Goal: Information Seeking & Learning: Learn about a topic

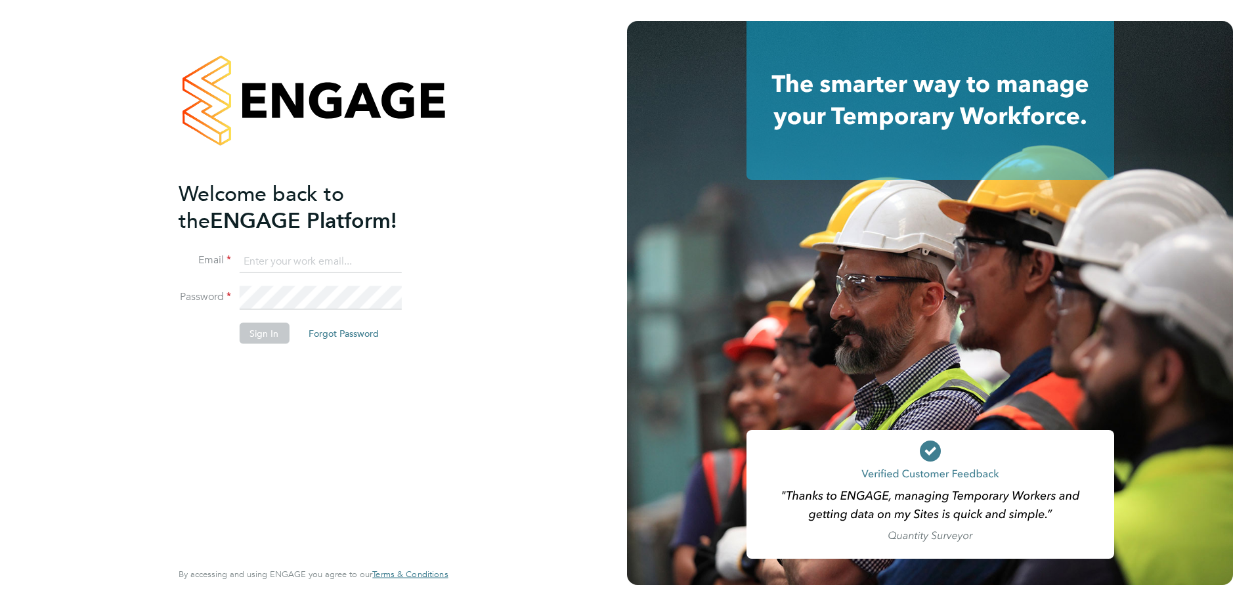
type input "ellis@wearetecrec.com"
click at [263, 341] on button "Sign In" at bounding box center [264, 332] width 50 height 21
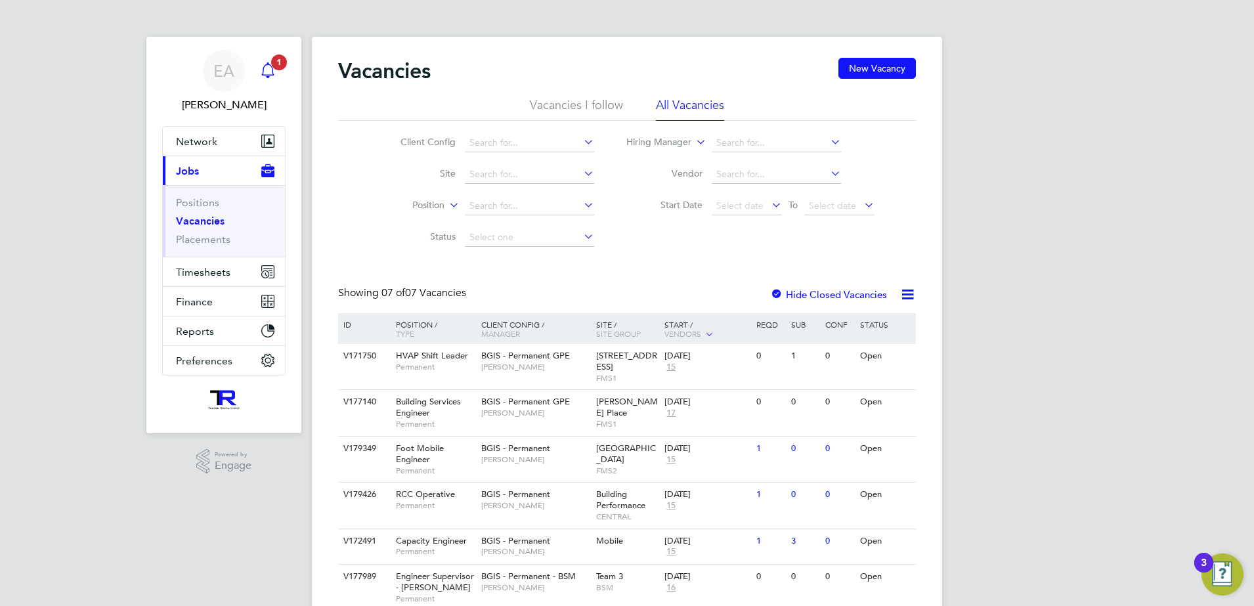
click at [266, 72] on icon "Main navigation" at bounding box center [268, 70] width 16 height 16
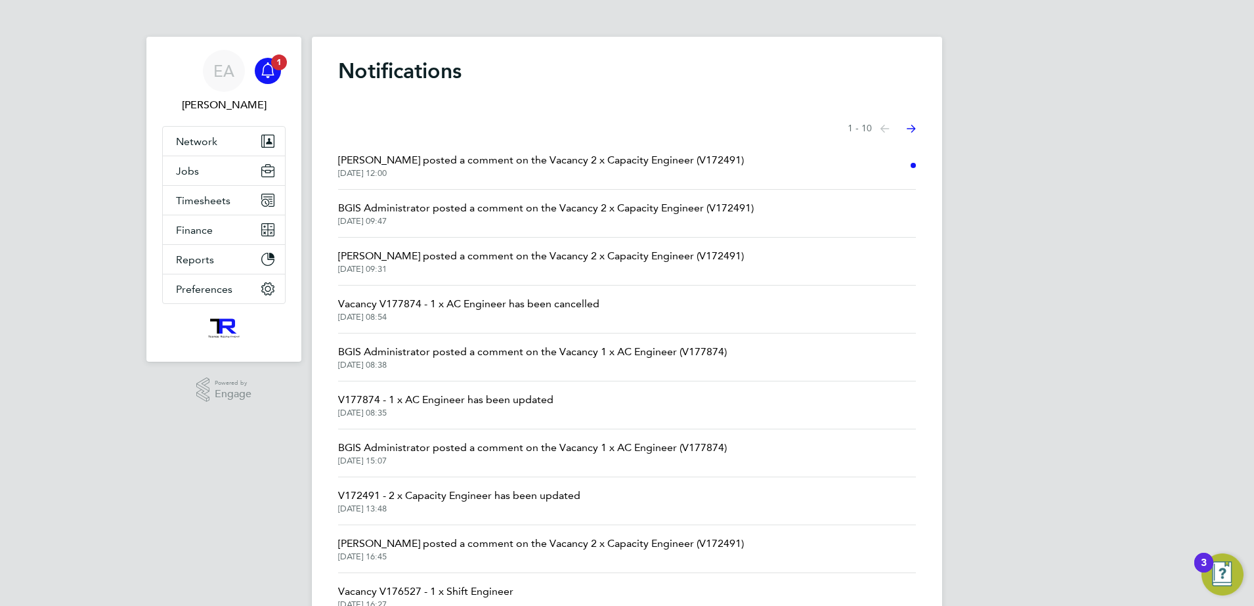
click at [485, 169] on span "[DATE] 12:00" at bounding box center [541, 173] width 406 height 11
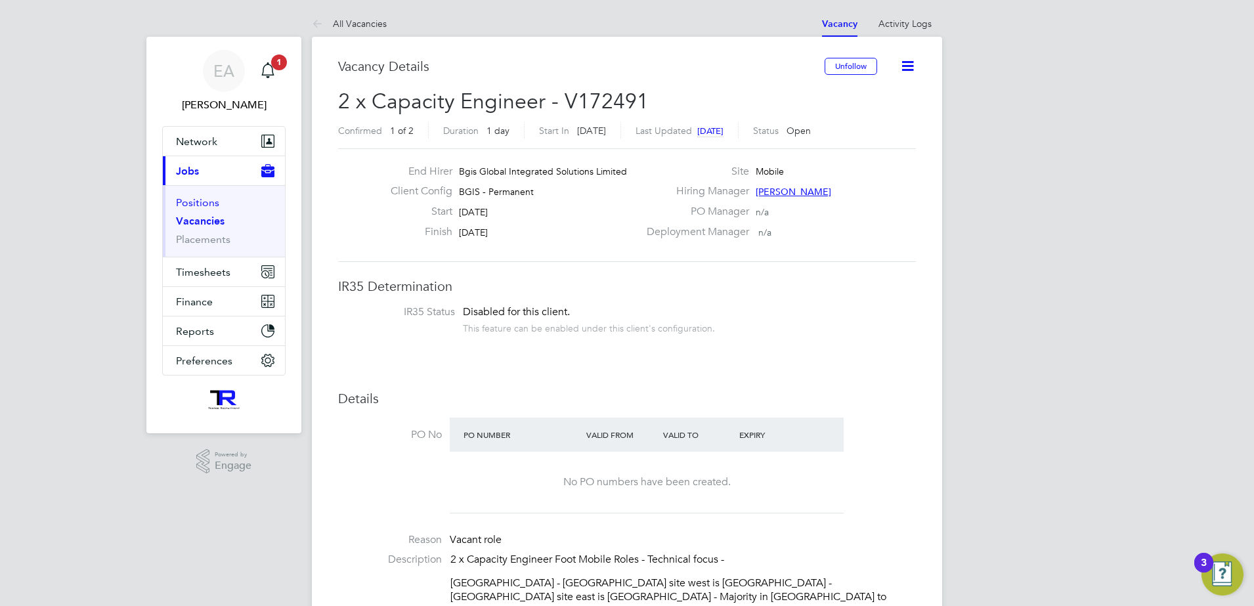
click at [215, 202] on link "Positions" at bounding box center [197, 202] width 43 height 12
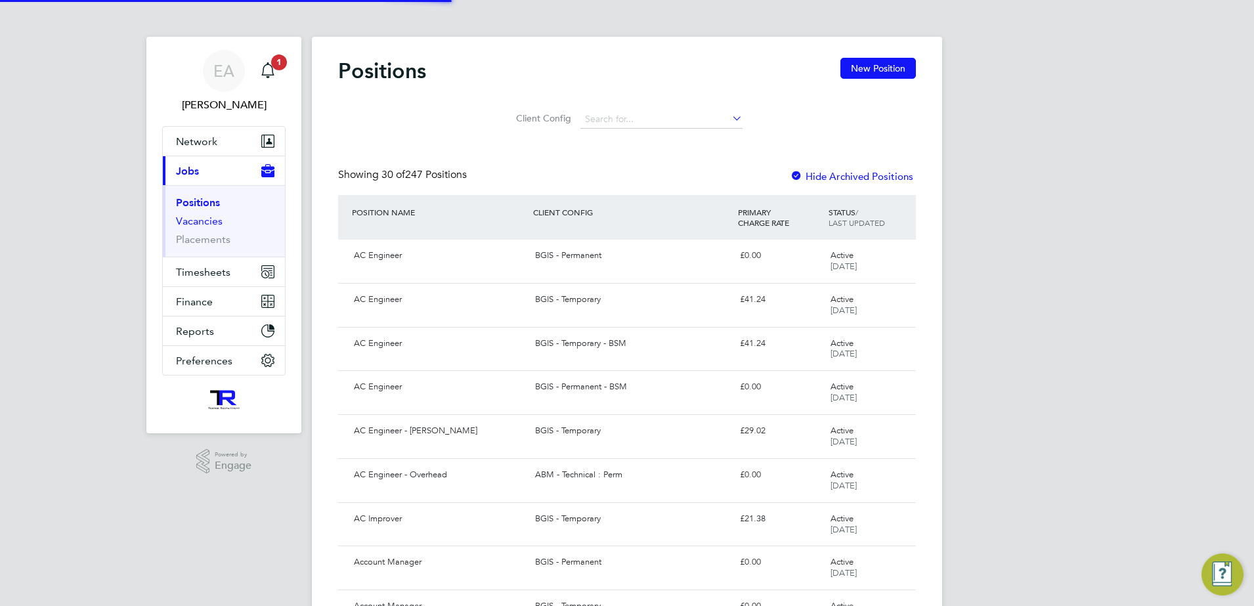
click at [202, 223] on link "Vacancies" at bounding box center [199, 221] width 47 height 12
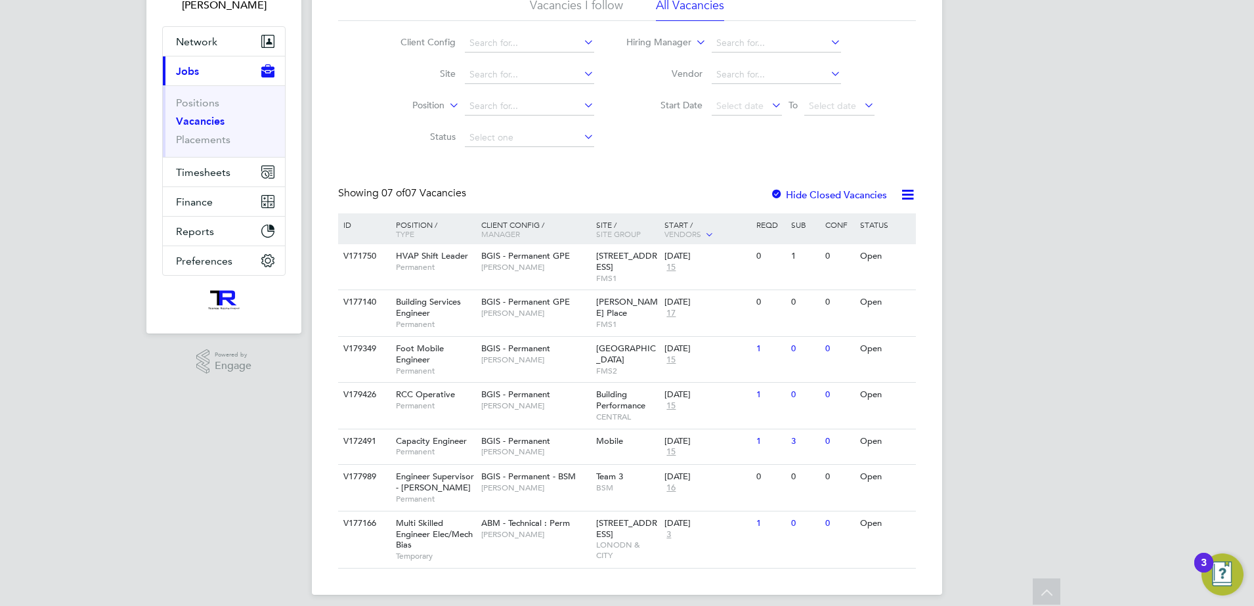
scroll to position [110, 0]
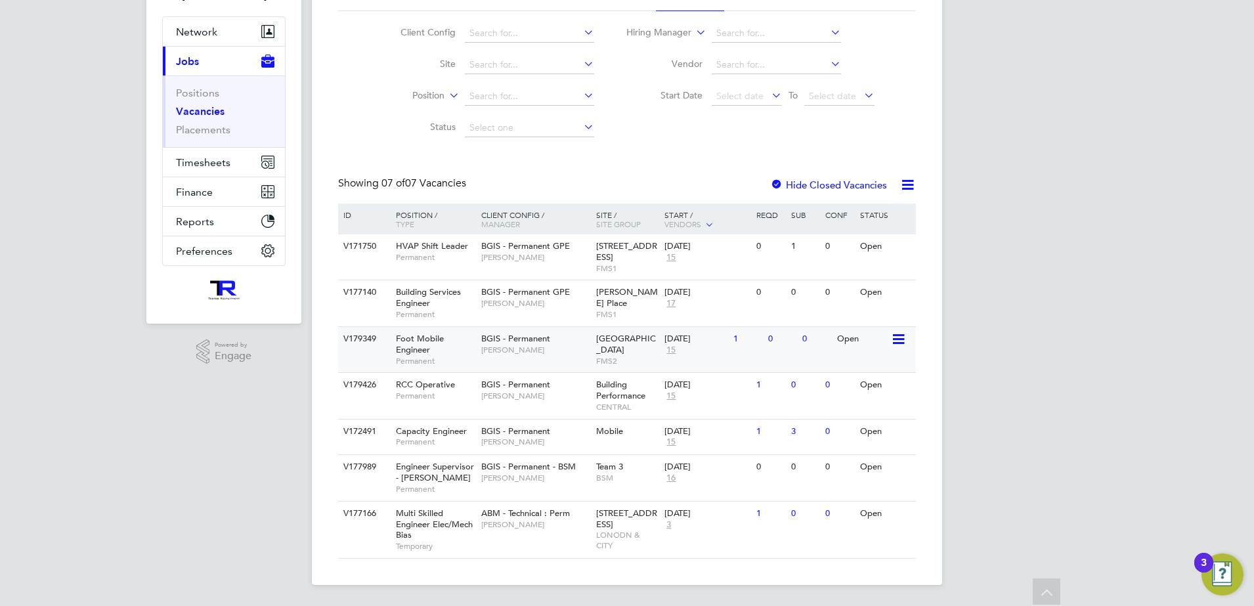
click at [440, 349] on div "Foot Mobile Engineer Permanent" at bounding box center [432, 349] width 92 height 45
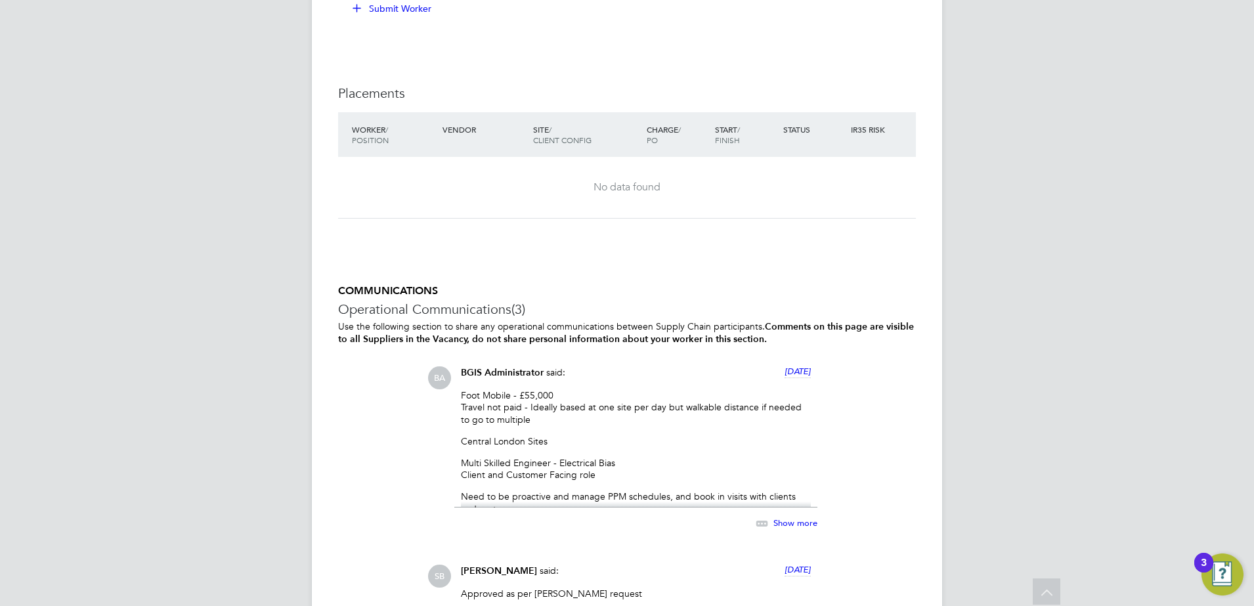
scroll to position [1859, 0]
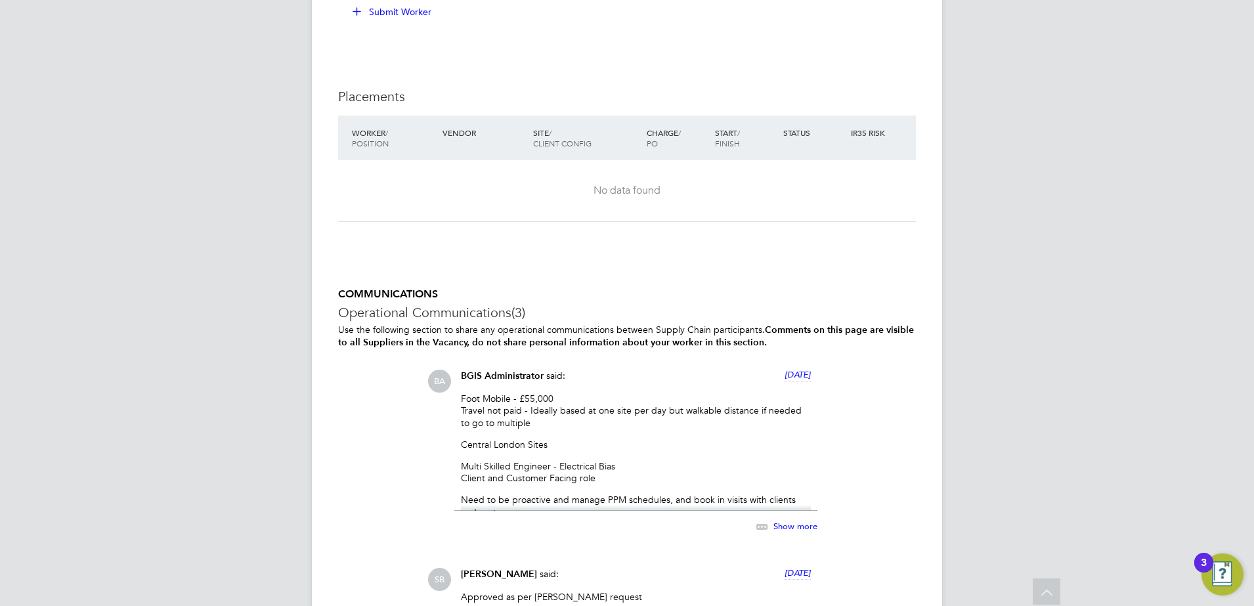
click at [790, 524] on span "Show more" at bounding box center [795, 526] width 44 height 11
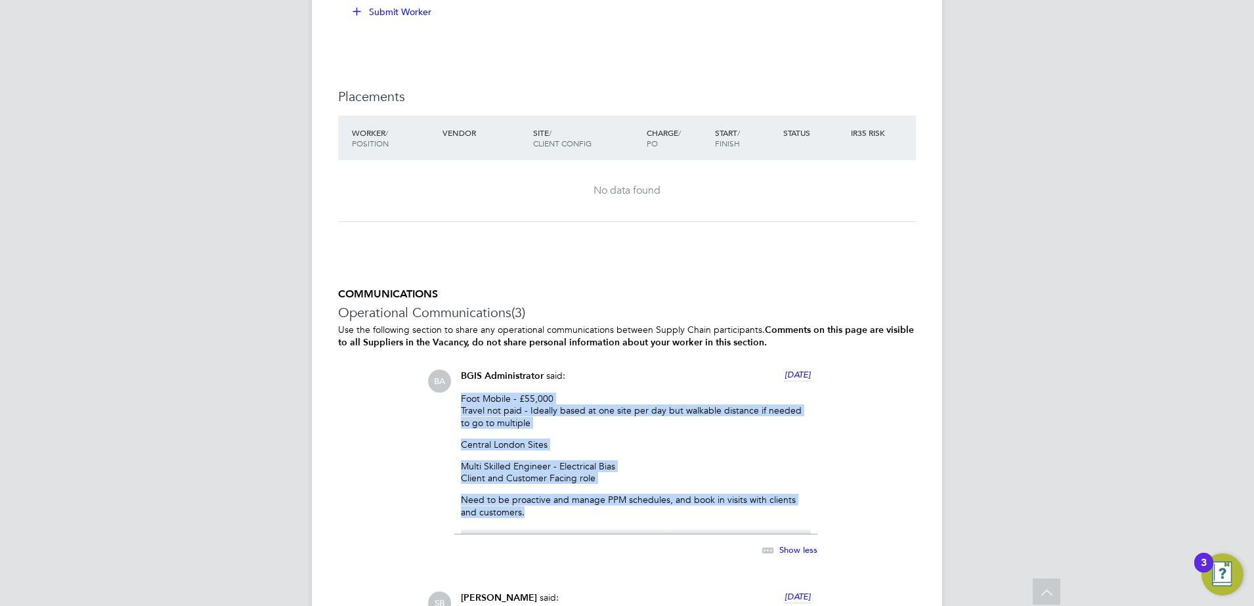
drag, startPoint x: 512, startPoint y: 512, endPoint x: 452, endPoint y: 396, distance: 130.1
click at [452, 396] on div "BA BGIS Administrator said: 7 days ago Foot Mobile - £55,000 Travel not paid - …" at bounding box center [671, 471] width 488 height 202
copy div "Foot Mobile - £55,000 Travel not paid - Ideally based at one site per day but w…"
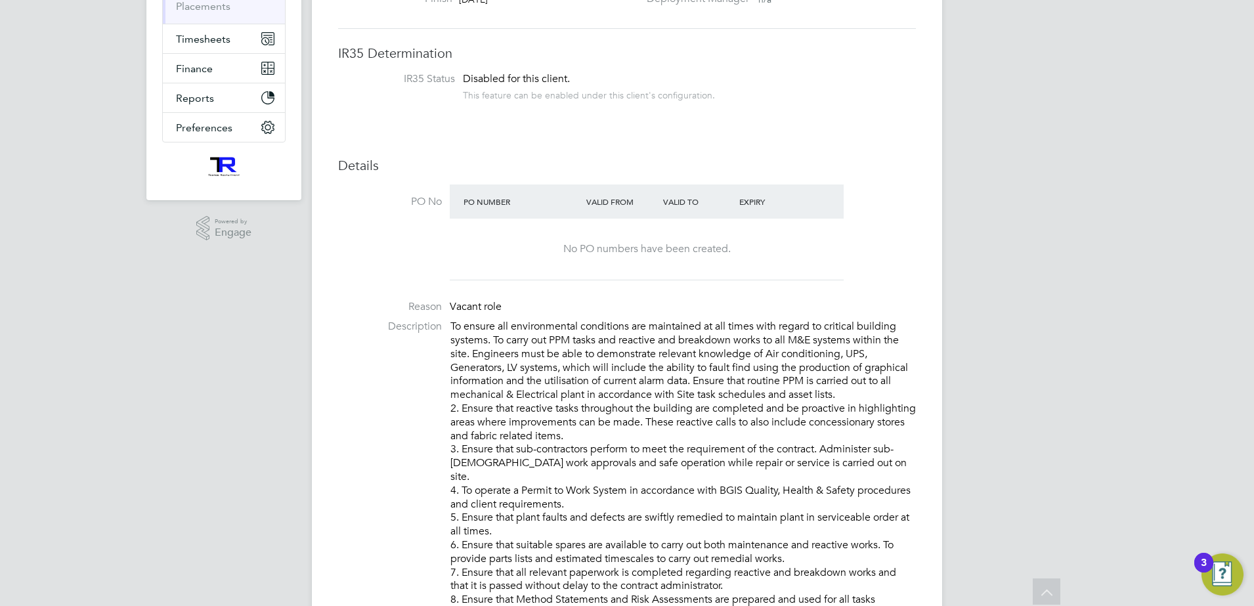
scroll to position [0, 0]
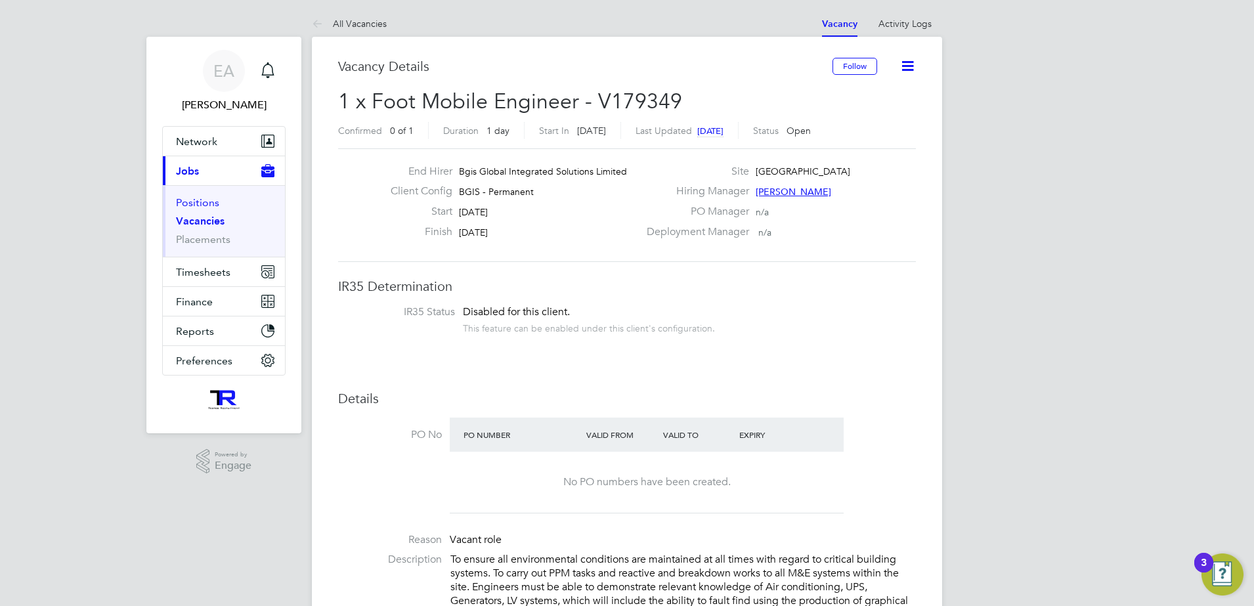
click at [193, 201] on link "Positions" at bounding box center [197, 202] width 43 height 12
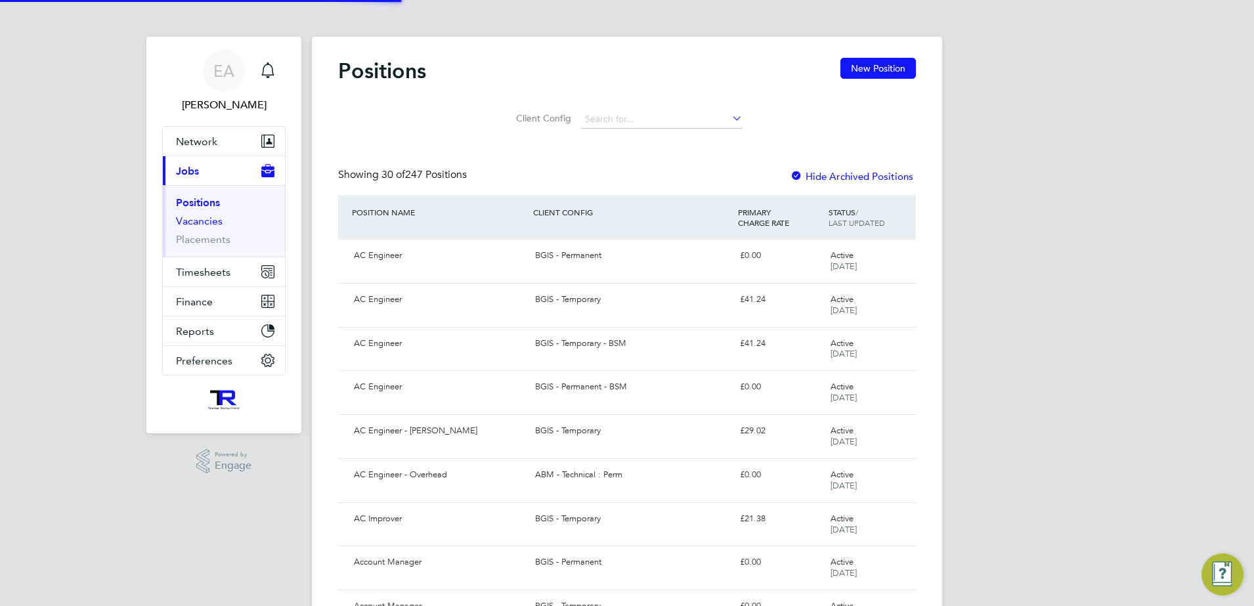
click at [204, 221] on link "Vacancies" at bounding box center [199, 221] width 47 height 12
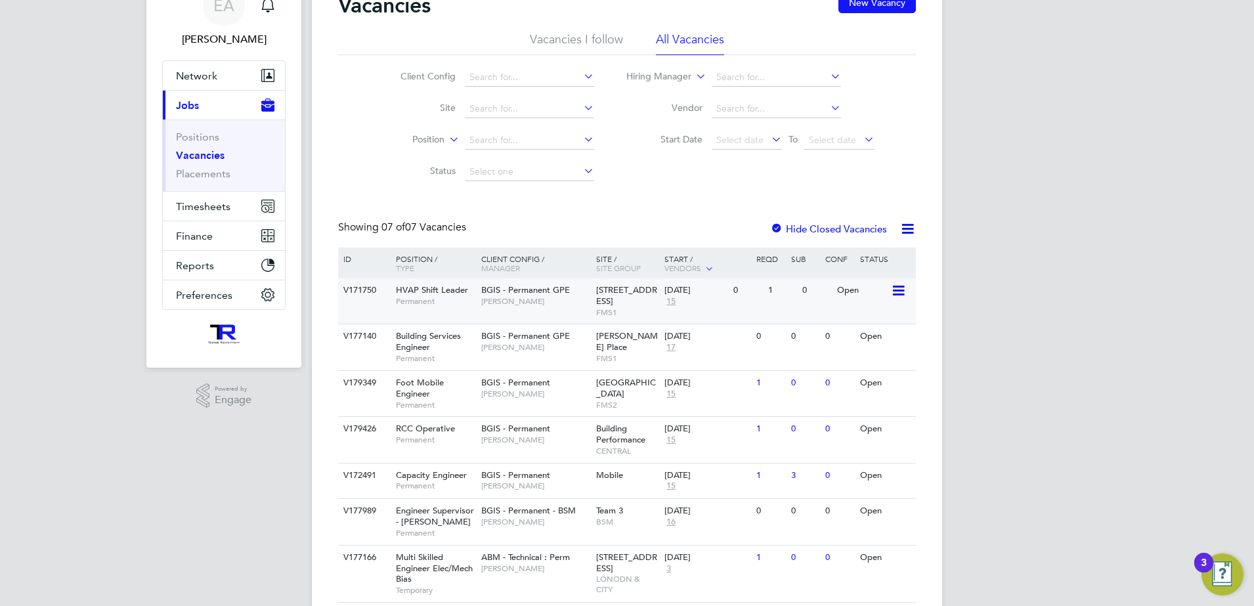
scroll to position [110, 0]
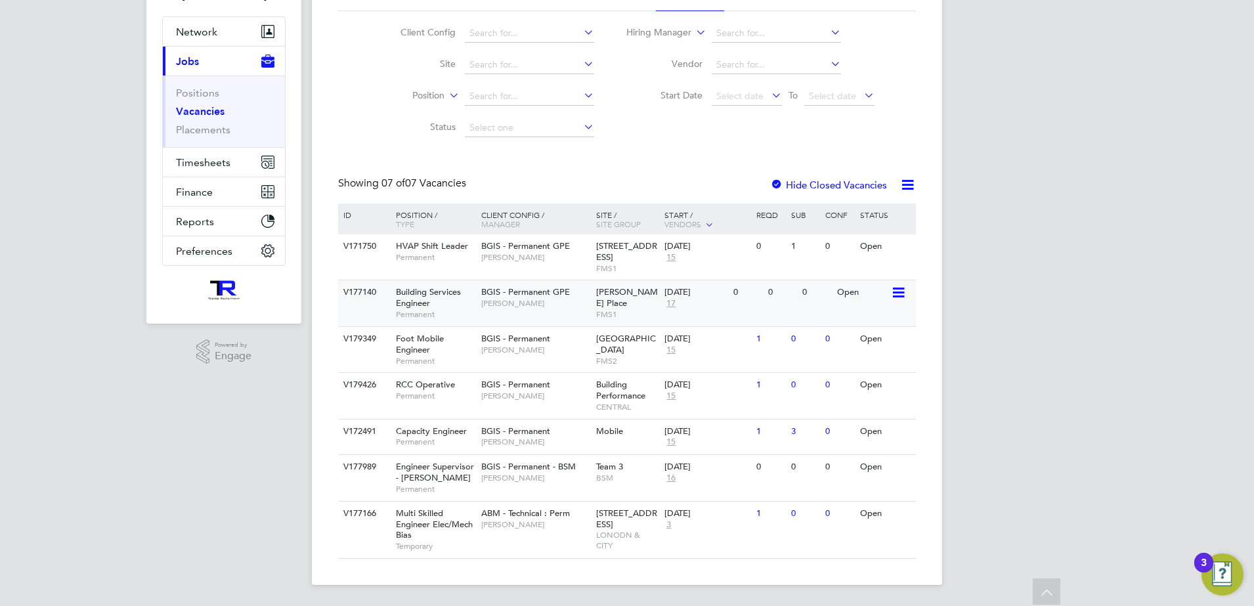
click at [549, 305] on span "[PERSON_NAME]" at bounding box center [535, 303] width 108 height 11
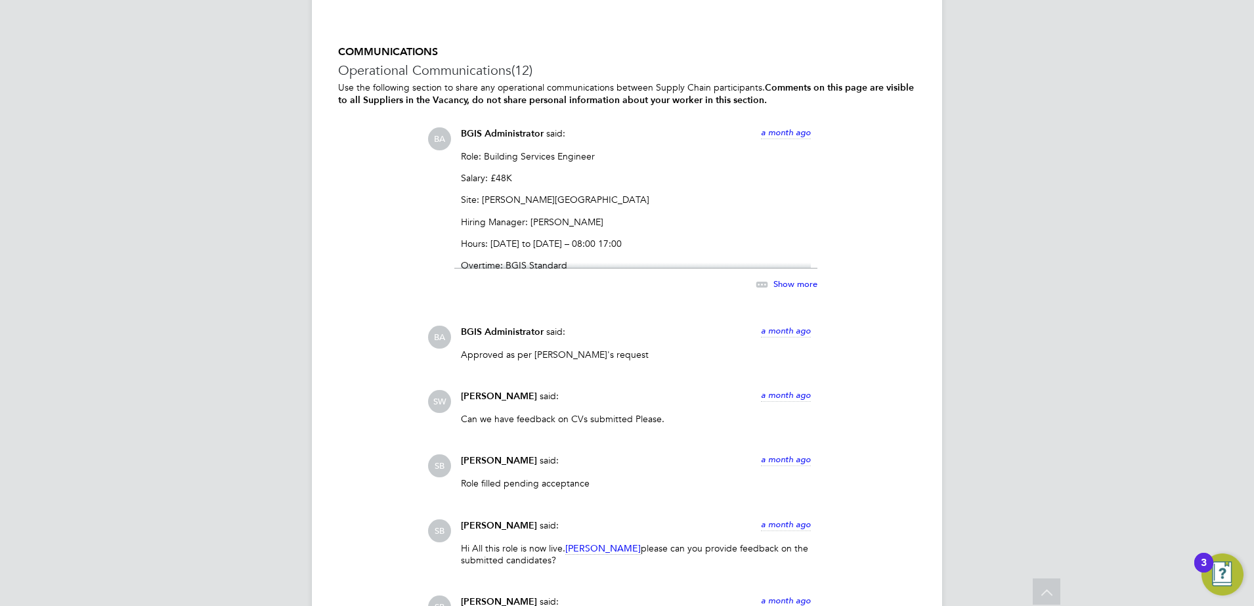
scroll to position [2133, 0]
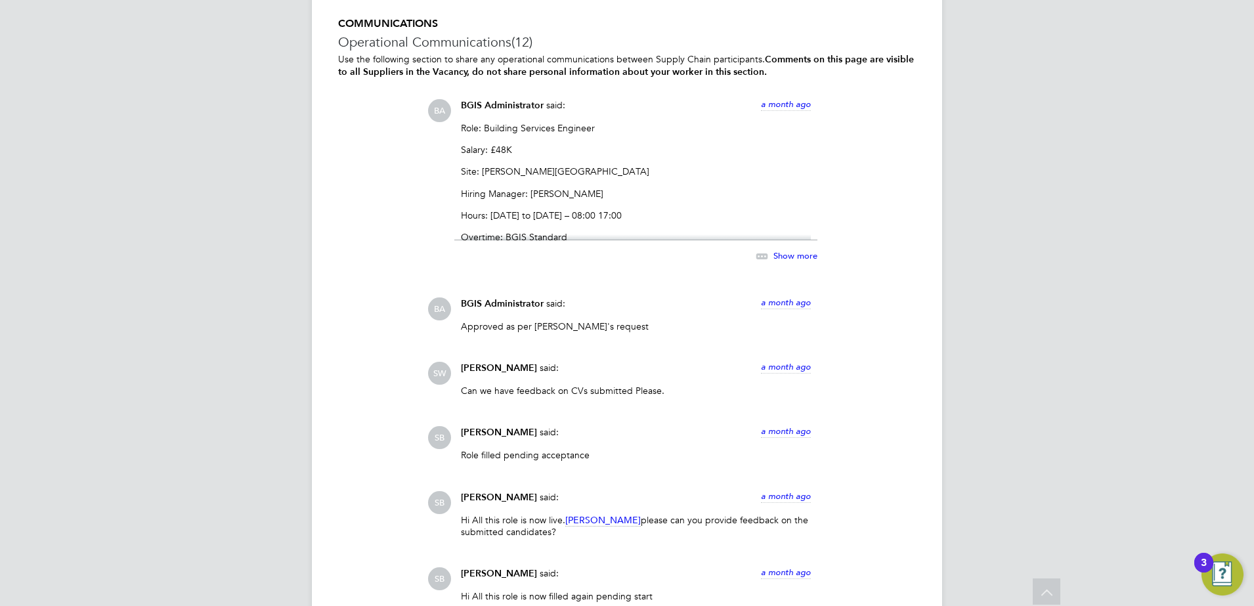
drag, startPoint x: 804, startPoint y: 261, endPoint x: 791, endPoint y: 261, distance: 13.1
click at [804, 261] on div "Show more" at bounding box center [772, 256] width 90 height 16
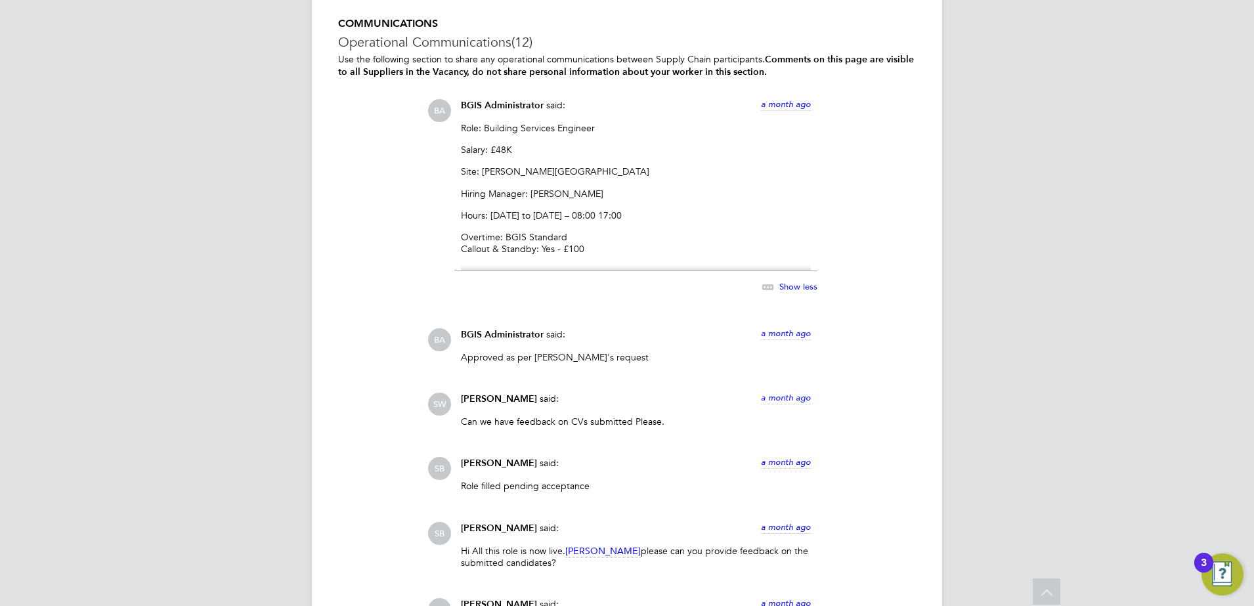
drag, startPoint x: 596, startPoint y: 247, endPoint x: 452, endPoint y: 128, distance: 187.0
click at [452, 128] on div "BA BGIS Administrator said: a month ago Role: Building Services Engineer Salary…" at bounding box center [671, 203] width 488 height 209
copy div "Role: Building Services Engineer Salary: £48K Site: Alfred Place Hiring Manager…"
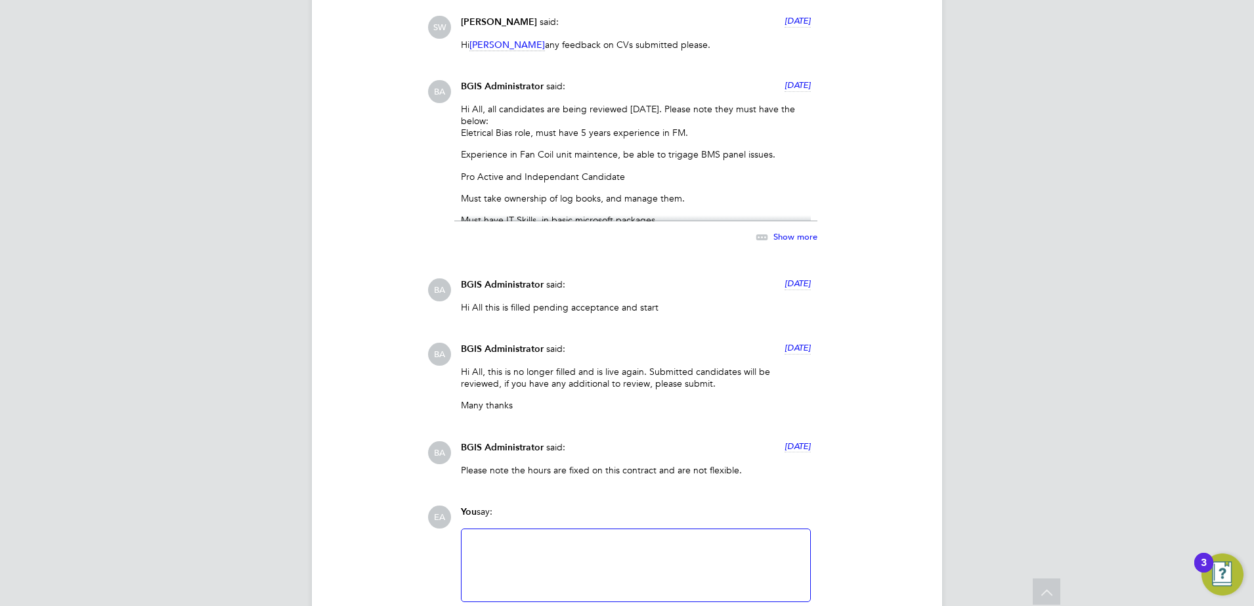
scroll to position [2872, 0]
